Goal: Task Accomplishment & Management: Use online tool/utility

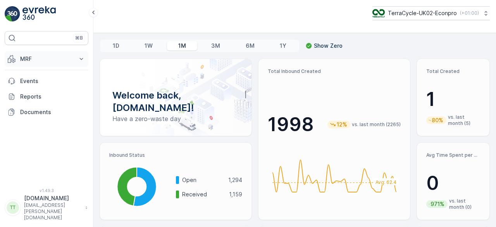
click at [32, 61] on p "MRF" at bounding box center [46, 59] width 53 height 8
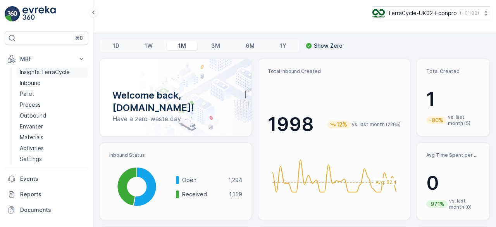
click at [34, 72] on p "Insights TerraCycle" at bounding box center [45, 72] width 50 height 8
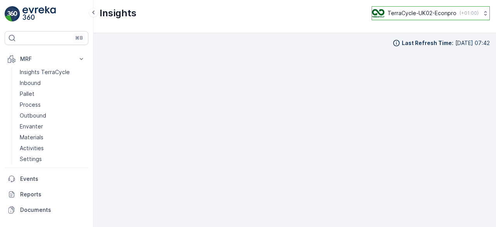
click at [428, 14] on p "TerraCycle-UK02-Econpro" at bounding box center [422, 13] width 69 height 8
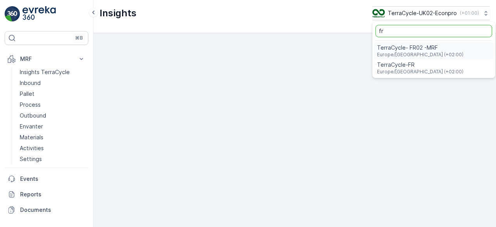
type input "fr"
click at [429, 46] on span "TerraCycle- FR02 -MRF" at bounding box center [420, 48] width 86 height 8
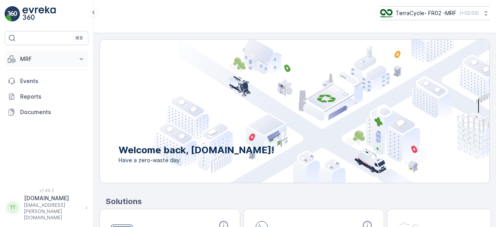
click at [43, 60] on p "MRF" at bounding box center [46, 59] width 53 height 8
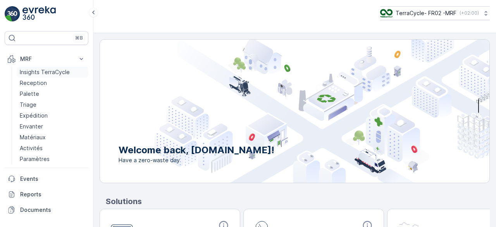
click at [53, 72] on p "Insights TerraCycle" at bounding box center [45, 72] width 50 height 8
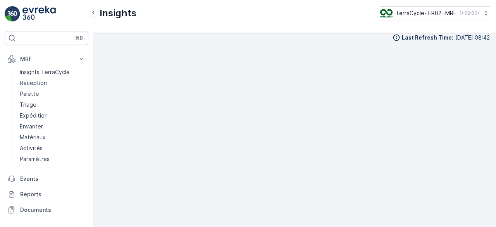
scroll to position [7, 0]
click at [424, 14] on p "TerraCycle- FR02 -MRF" at bounding box center [425, 13] width 61 height 8
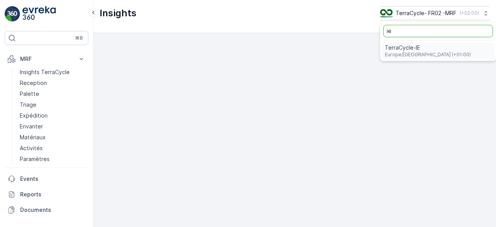
type input "ie"
click at [433, 49] on div "TerraCycle-IE Europe/Dublin (+01:00)" at bounding box center [438, 50] width 113 height 17
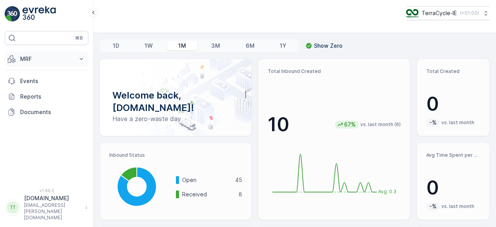
click at [42, 55] on p "MRF" at bounding box center [46, 59] width 53 height 8
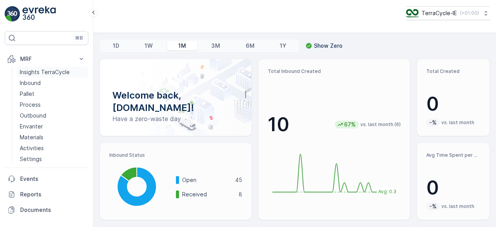
click at [38, 71] on p "Insights TerraCycle" at bounding box center [45, 72] width 50 height 8
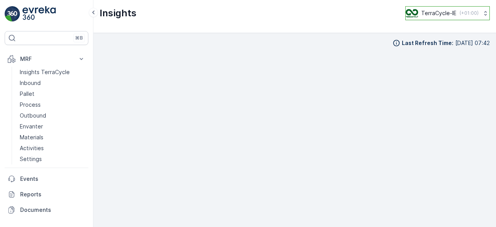
click at [434, 12] on p "TerraCycle-IE" at bounding box center [438, 13] width 35 height 8
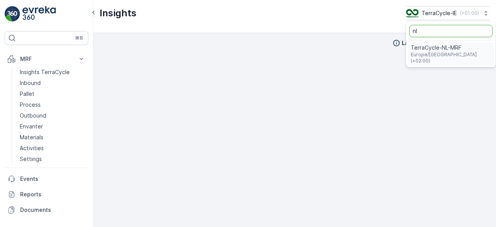
type input "nl"
click at [432, 46] on span "TerraCycle-NL-MRF" at bounding box center [451, 48] width 80 height 8
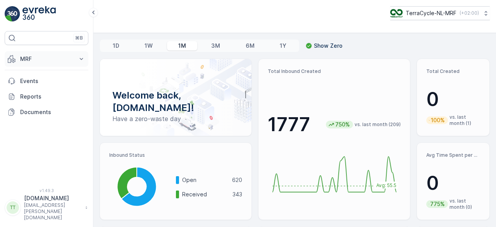
click at [29, 55] on p "MRF" at bounding box center [46, 59] width 53 height 8
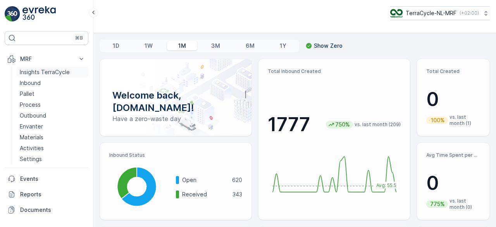
click at [38, 71] on p "Insights TerraCycle" at bounding box center [45, 72] width 50 height 8
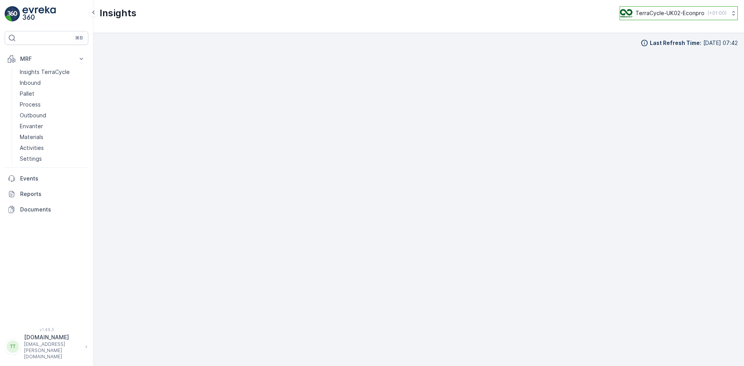
click at [665, 10] on p "TerraCycle-UK02-Econpro" at bounding box center [670, 13] width 69 height 8
type input "nl"
click at [642, 48] on span "TerraCycle-NL-MRF" at bounding box center [668, 48] width 86 height 8
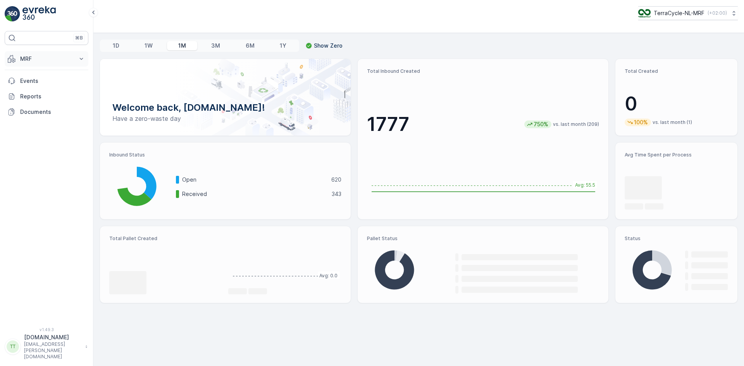
click at [31, 57] on p "MRF" at bounding box center [46, 59] width 53 height 8
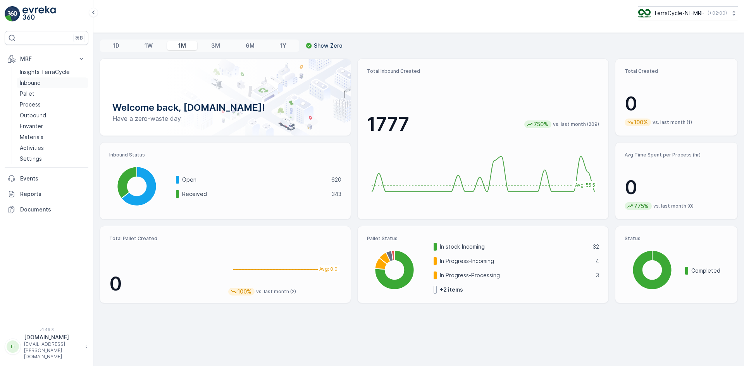
click at [37, 83] on p "Inbound" at bounding box center [30, 83] width 21 height 8
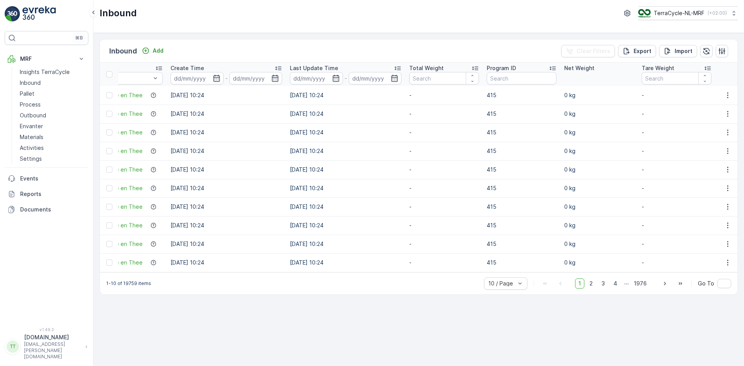
scroll to position [0, 333]
click at [505, 80] on input "text" at bounding box center [519, 78] width 70 height 12
type input "CS45"
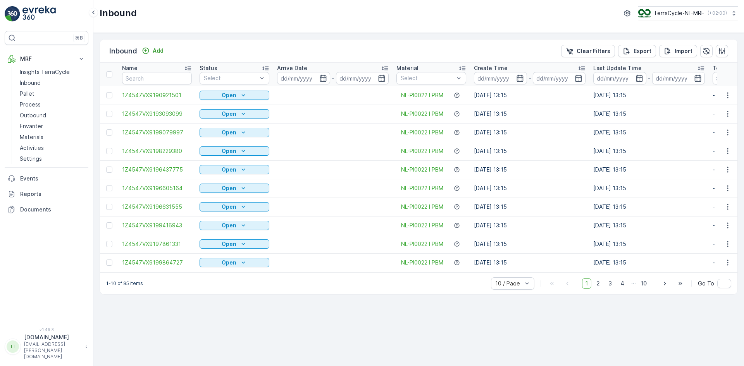
click at [463, 66] on icon at bounding box center [463, 68] width 8 height 8
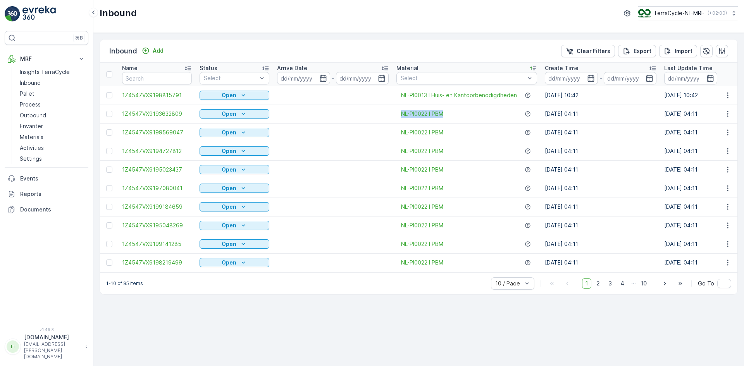
drag, startPoint x: 391, startPoint y: 116, endPoint x: 448, endPoint y: 119, distance: 57.1
copy tr "NL-PI0022 I PBM"
click at [622, 148] on td "25.01.2024 04:11" at bounding box center [600, 151] width 119 height 19
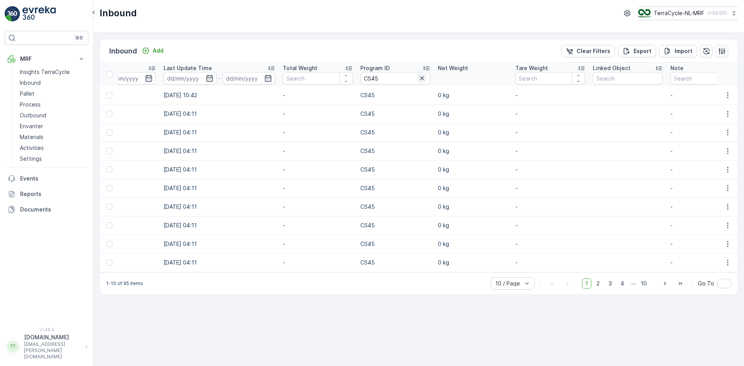
scroll to position [0, 527]
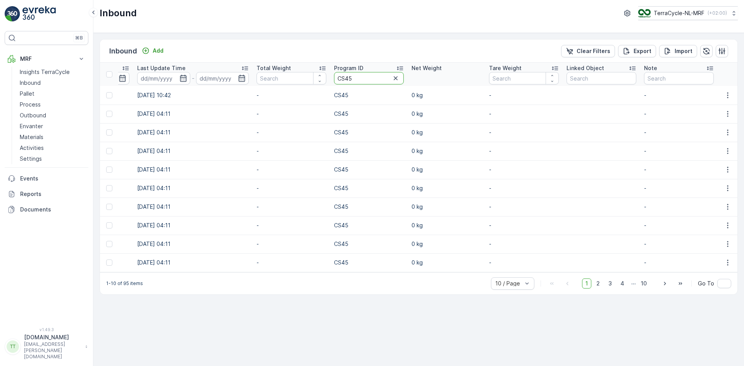
drag, startPoint x: 345, startPoint y: 80, endPoint x: 352, endPoint y: 79, distance: 7.9
click at [352, 79] on input "CS45" at bounding box center [369, 78] width 70 height 12
type input "CS153"
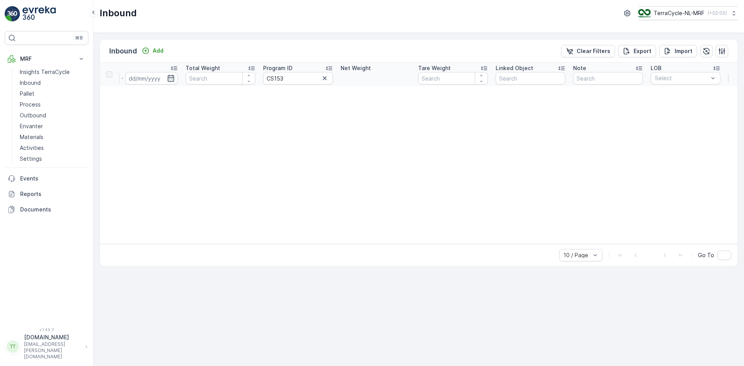
drag, startPoint x: 409, startPoint y: 243, endPoint x: 382, endPoint y: 243, distance: 27.5
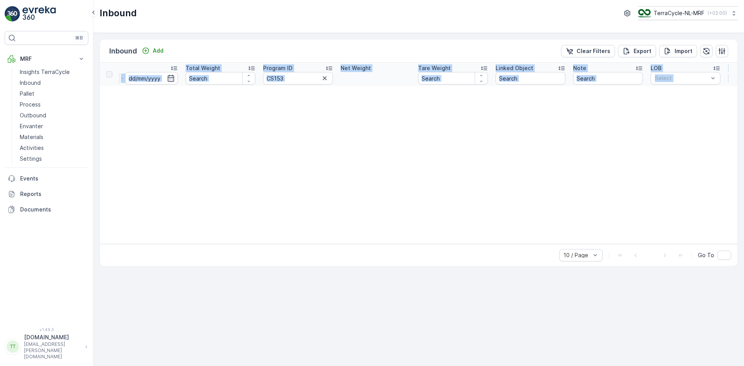
drag, startPoint x: 382, startPoint y: 243, endPoint x: 361, endPoint y: 244, distance: 21.0
click at [361, 244] on div "Name Status Select Arrive Date - Material Select Create Time - Last Update Time…" at bounding box center [419, 153] width 638 height 181
click at [39, 135] on p "Materials" at bounding box center [32, 137] width 24 height 8
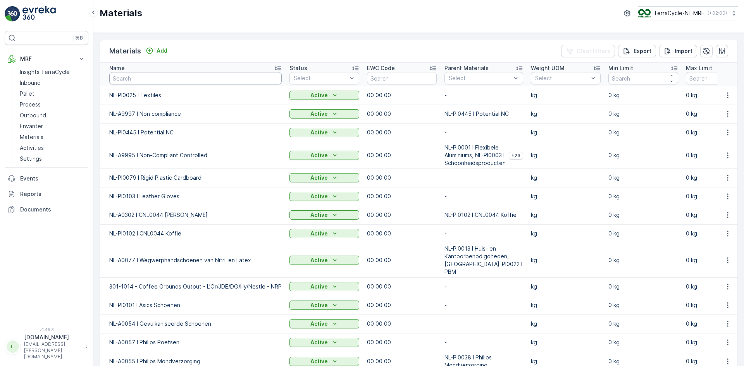
click at [142, 78] on input "text" at bounding box center [195, 78] width 173 height 12
paste input "PI0018"
type input "PI0018"
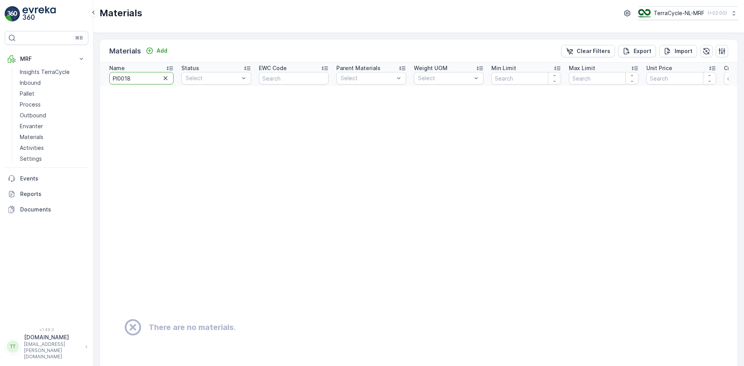
drag, startPoint x: 138, startPoint y: 80, endPoint x: 105, endPoint y: 79, distance: 33.0
click at [105, 79] on th "Name PI0018" at bounding box center [139, 74] width 78 height 23
type input "nam"
drag, startPoint x: 135, startPoint y: 80, endPoint x: 107, endPoint y: 80, distance: 27.1
click at [107, 80] on th "Name nam" at bounding box center [139, 74] width 78 height 23
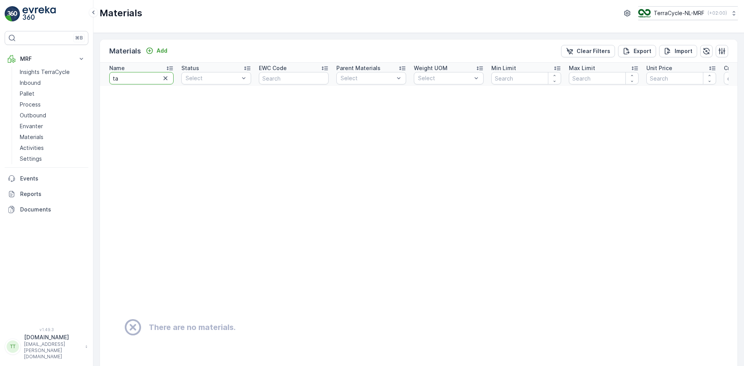
type input "tag"
drag, startPoint x: 126, startPoint y: 78, endPoint x: 97, endPoint y: 78, distance: 29.1
click at [97, 78] on div "Materials Add Clear Filters Export Import Name tag Status Select EWC Code Paren…" at bounding box center [418, 199] width 651 height 333
type input "0018"
click at [117, 78] on input "0018" at bounding box center [141, 78] width 64 height 12
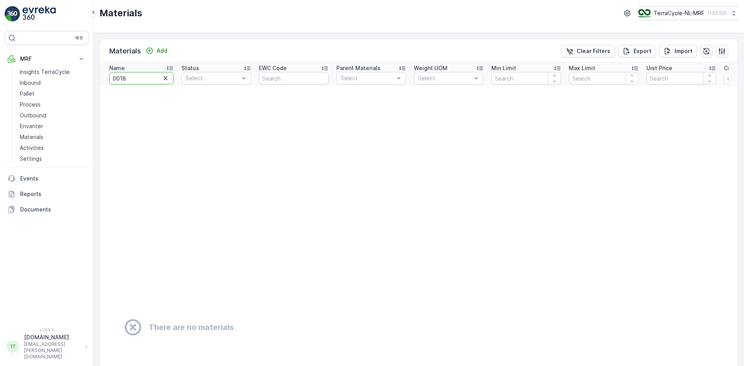
type input "018"
click at [117, 78] on input "018" at bounding box center [141, 78] width 64 height 12
type input "18"
click at [131, 77] on input "18" at bounding box center [141, 78] width 64 height 12
type input "1"
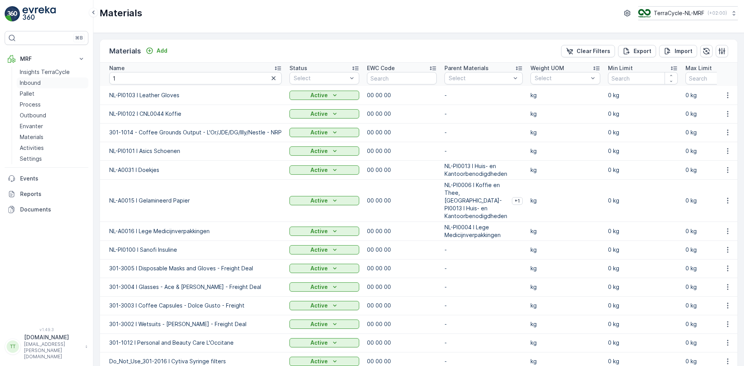
click at [33, 83] on p "Inbound" at bounding box center [30, 83] width 21 height 8
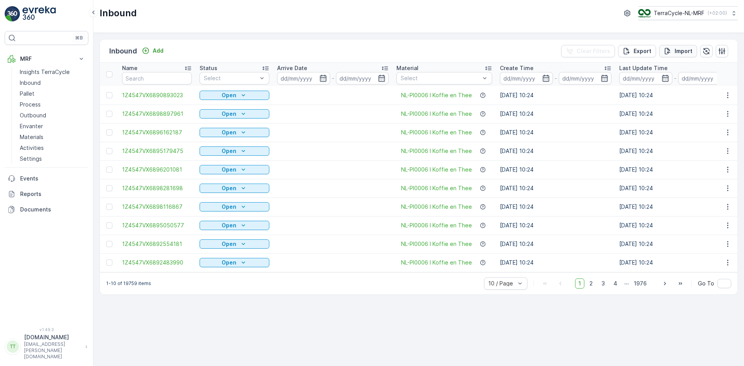
click at [675, 48] on div "Import" at bounding box center [678, 51] width 29 height 8
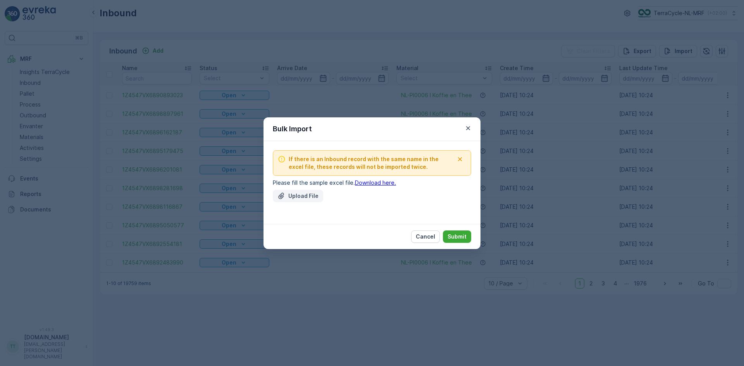
click at [305, 192] on button "Upload File" at bounding box center [298, 196] width 50 height 12
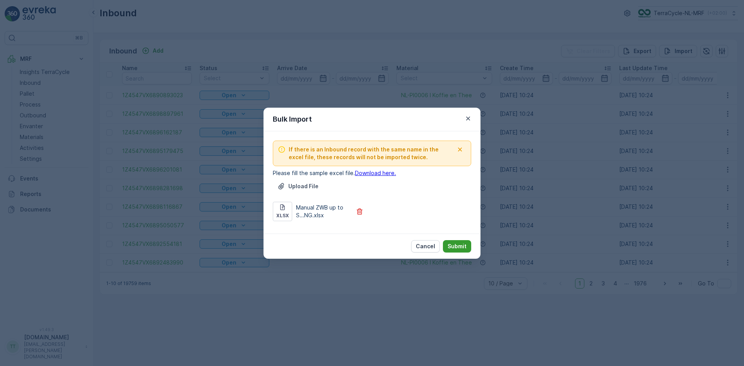
click at [461, 246] on p "Submit" at bounding box center [457, 247] width 19 height 8
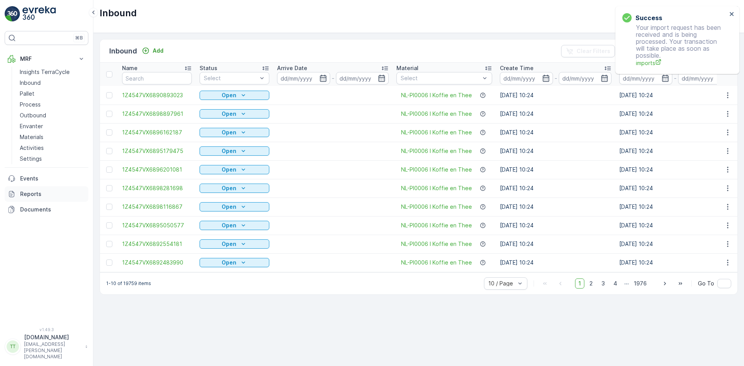
click at [29, 195] on p "Reports" at bounding box center [52, 194] width 65 height 8
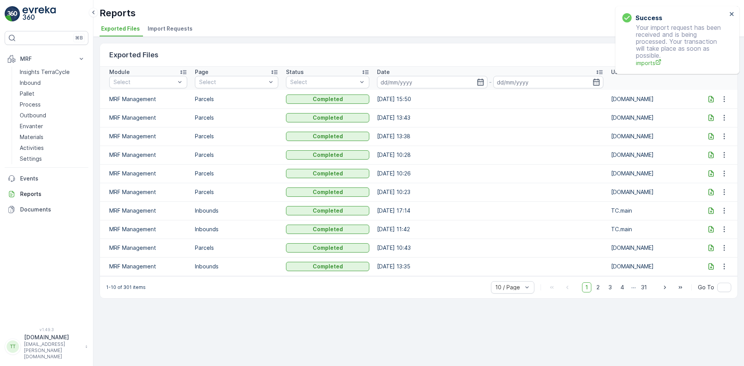
click at [179, 27] on span "Import Requests" at bounding box center [170, 29] width 45 height 8
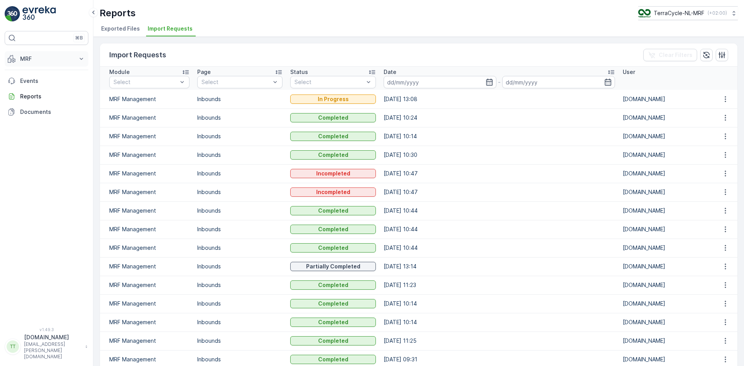
click at [45, 62] on p "MRF" at bounding box center [46, 59] width 53 height 8
click at [37, 80] on p "Inbound" at bounding box center [30, 83] width 21 height 8
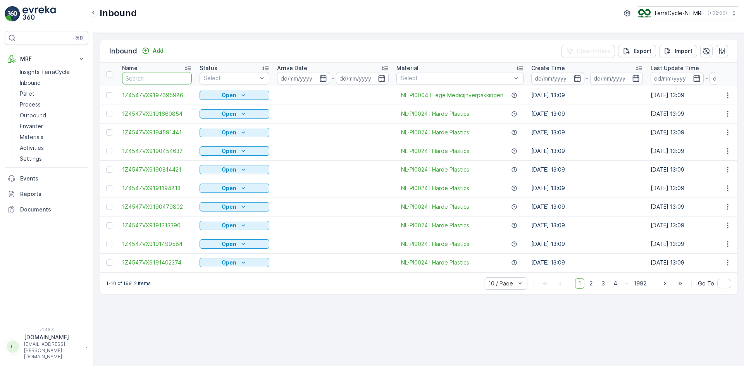
click at [138, 78] on input "text" at bounding box center [157, 78] width 70 height 12
paste input "1Z4547VX9191973838"
type input "1Z4547VX9191973838"
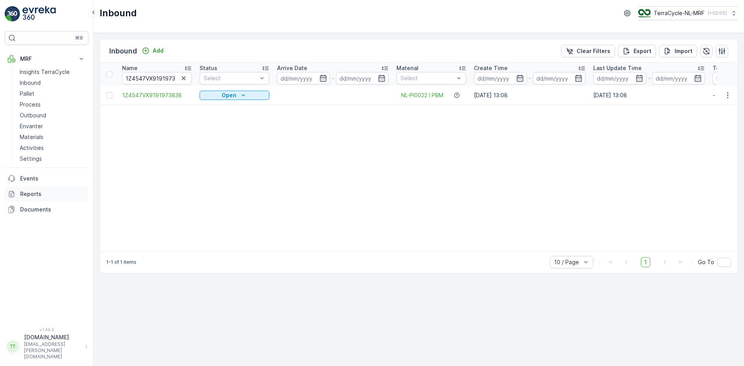
click at [37, 197] on p "Reports" at bounding box center [52, 194] width 65 height 8
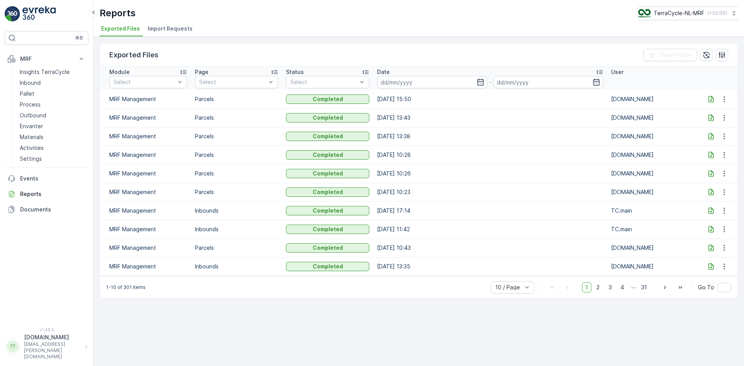
click at [171, 26] on span "Import Requests" at bounding box center [170, 29] width 45 height 8
